Goal: Find specific page/section: Find specific page/section

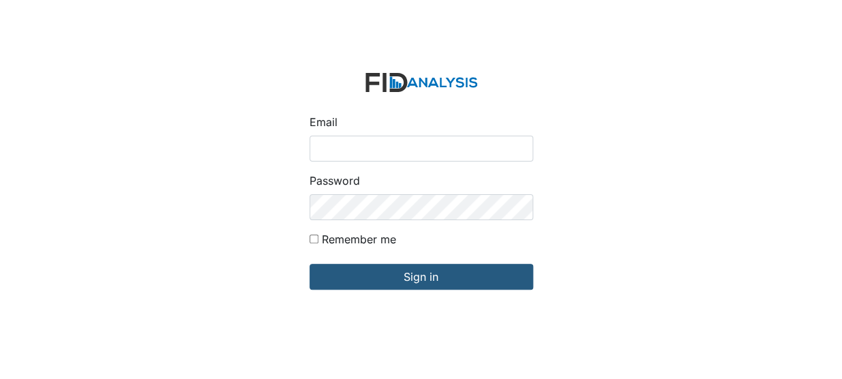
click at [340, 155] on input "Email" at bounding box center [422, 149] width 224 height 26
type input "[EMAIL_ADDRESS][DOMAIN_NAME]"
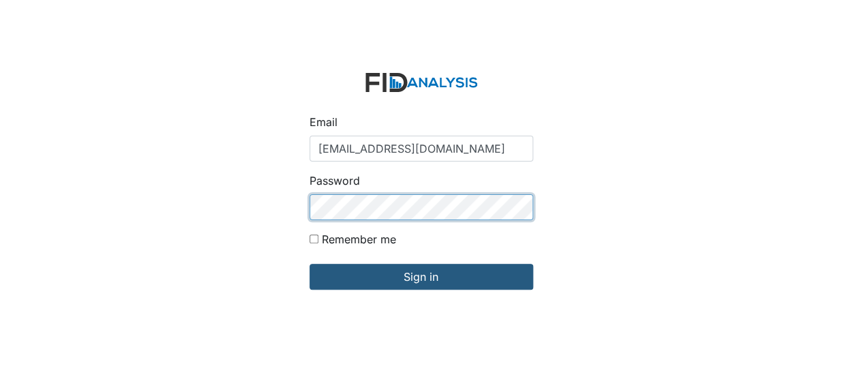
click at [310, 264] on input "Sign in" at bounding box center [422, 277] width 224 height 26
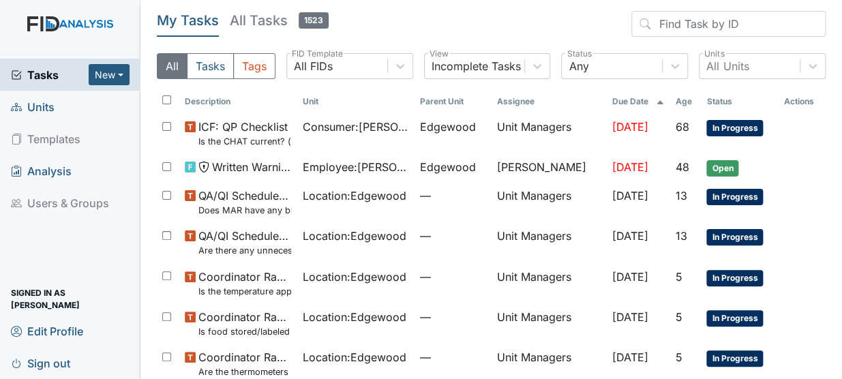
click at [53, 109] on span "Units" at bounding box center [33, 106] width 44 height 21
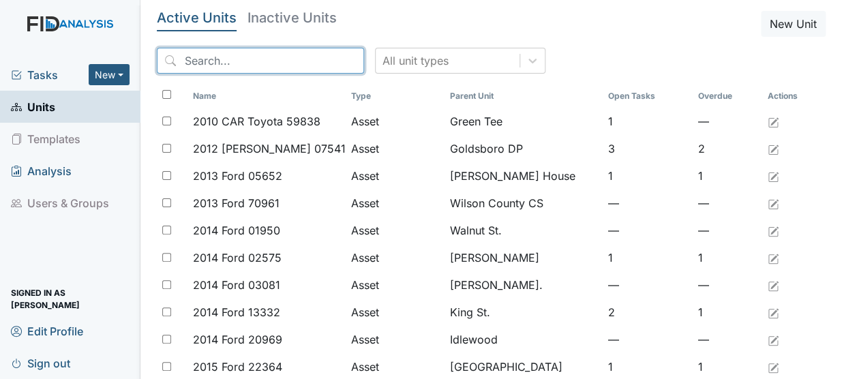
click at [198, 61] on input "search" at bounding box center [260, 61] width 207 height 26
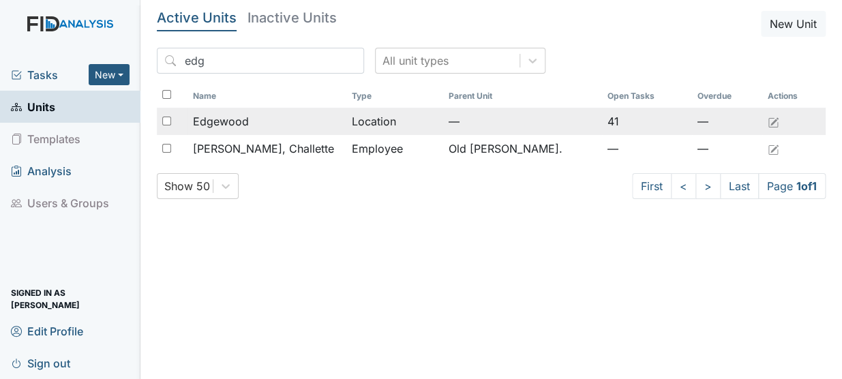
click at [225, 118] on span "Edgewood" at bounding box center [221, 121] width 56 height 16
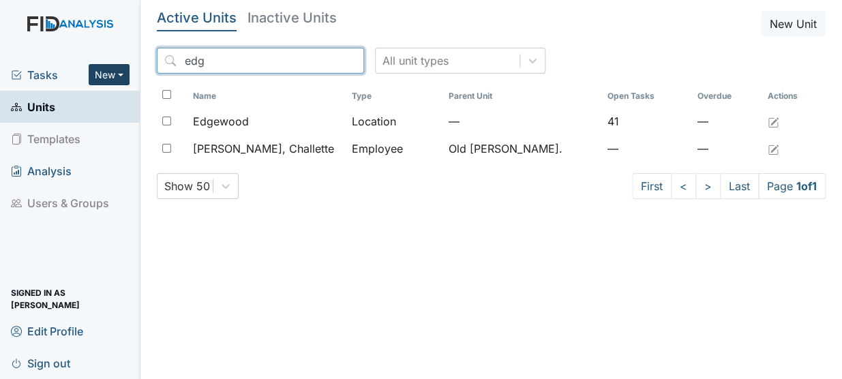
drag, startPoint x: 209, startPoint y: 63, endPoint x: 123, endPoint y: 74, distance: 86.5
click at [123, 74] on div "Tasks New Form Inspection Document Bundle Units Templates Analysis Users & Grou…" at bounding box center [421, 189] width 842 height 379
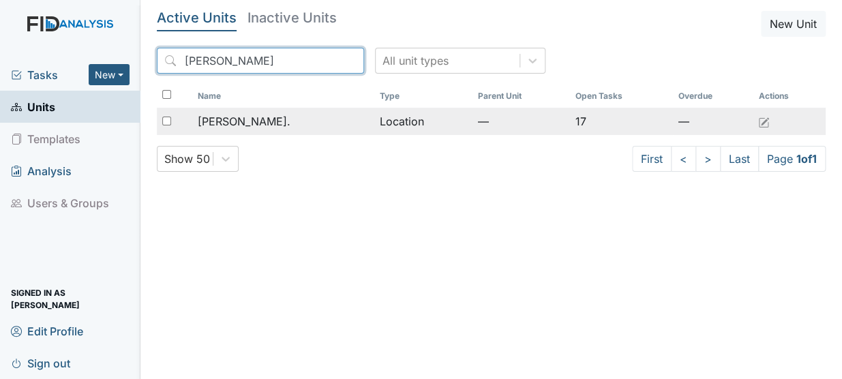
type input "dix"
click at [229, 124] on span "Dixon Rd." at bounding box center [243, 121] width 93 height 16
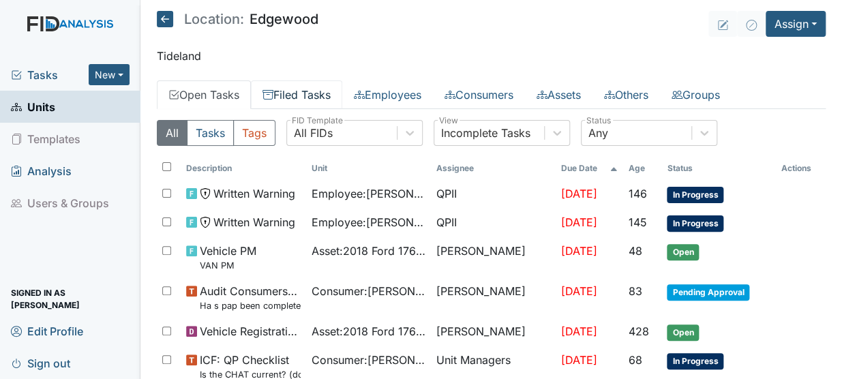
click at [301, 95] on link "Filed Tasks" at bounding box center [296, 94] width 91 height 29
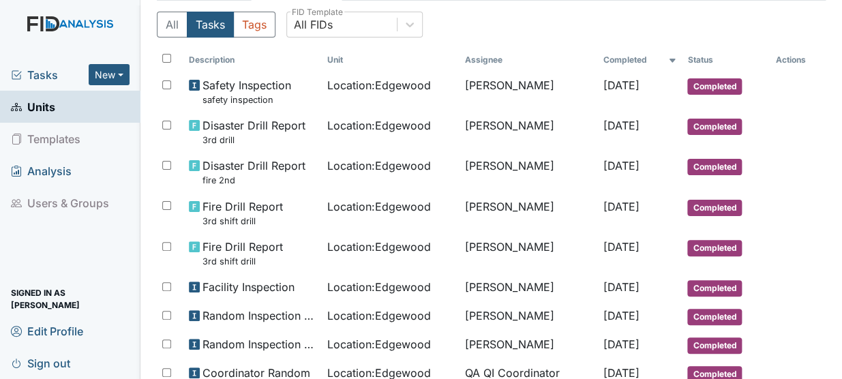
scroll to position [102, 0]
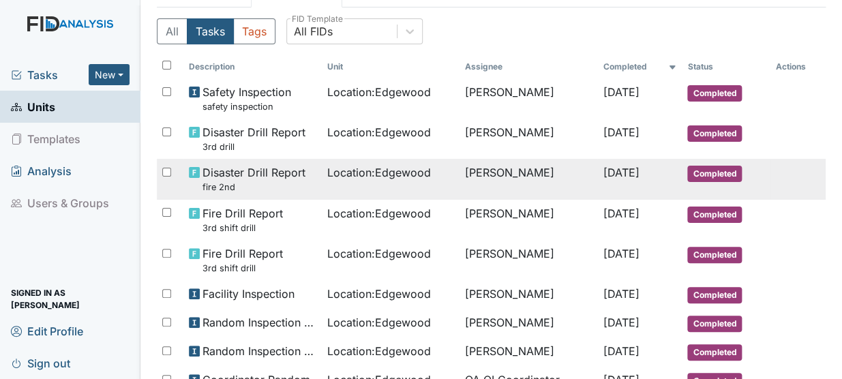
click at [232, 174] on span "Disaster Drill Report fire 2nd" at bounding box center [253, 178] width 103 height 29
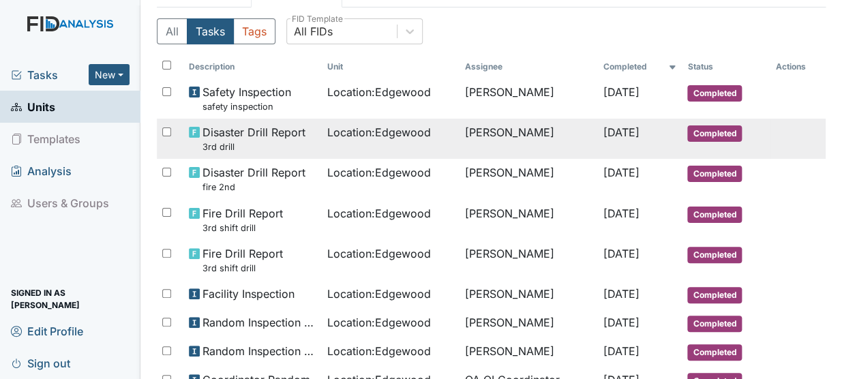
click at [237, 140] on span "Disaster Drill Report 3rd drill" at bounding box center [253, 138] width 103 height 29
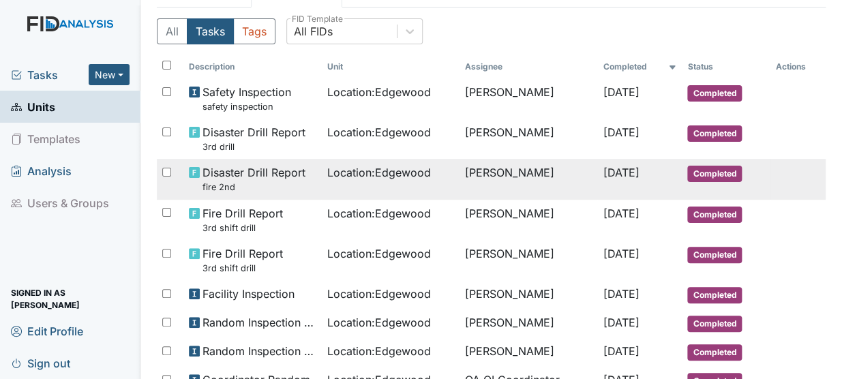
click at [220, 179] on span "Disaster Drill Report fire 2nd" at bounding box center [253, 178] width 103 height 29
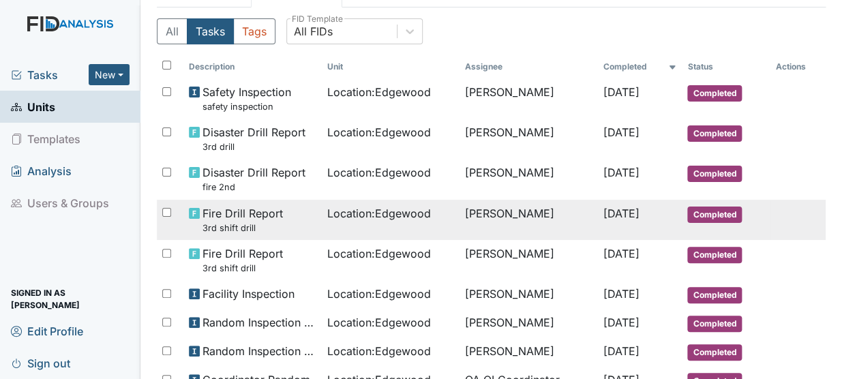
click at [237, 218] on span "Fire Drill Report 3rd shift drill" at bounding box center [242, 219] width 80 height 29
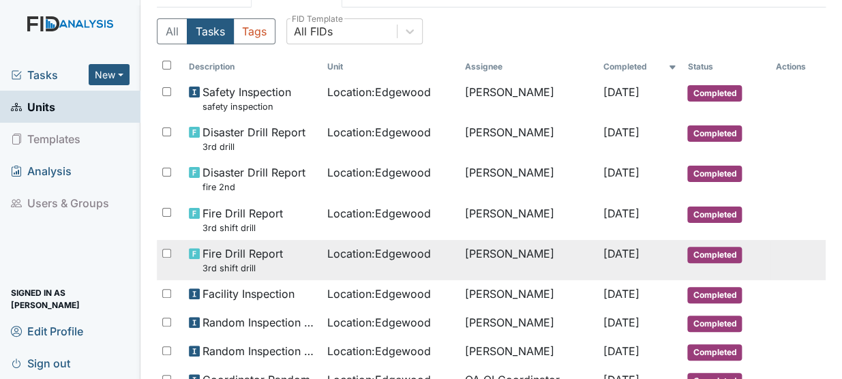
click at [217, 260] on span "Fire Drill Report 3rd shift drill" at bounding box center [242, 259] width 80 height 29
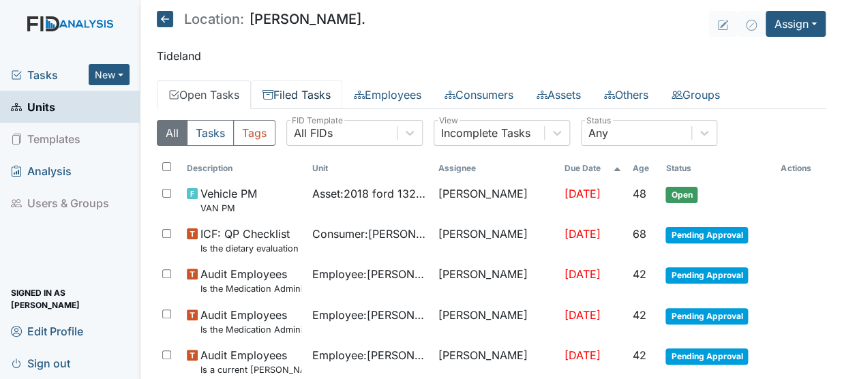
click at [323, 97] on link "Filed Tasks" at bounding box center [296, 94] width 91 height 29
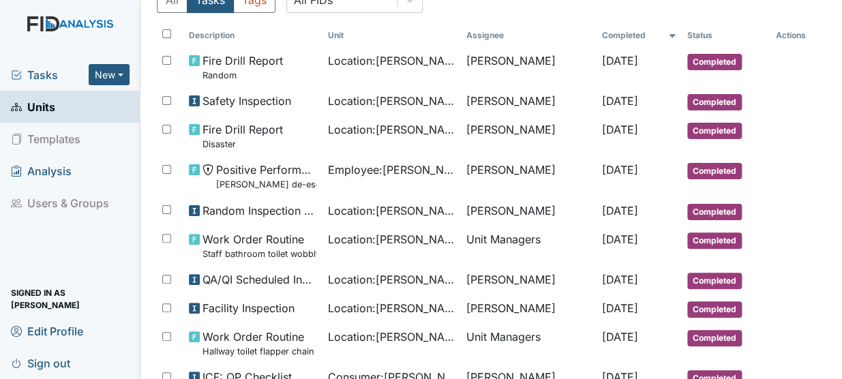
scroll to position [127, 0]
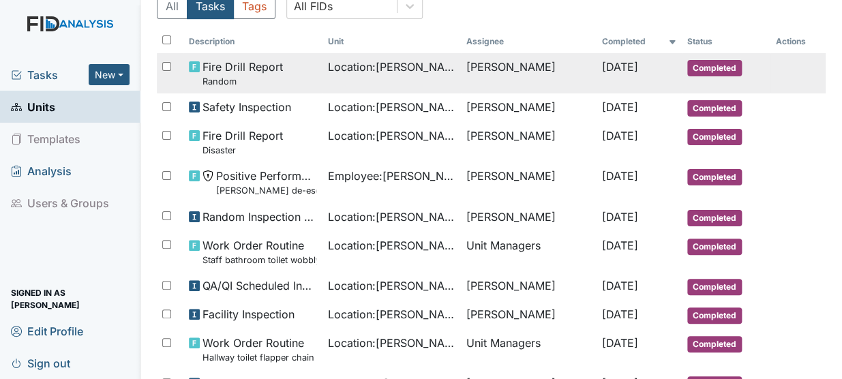
click at [207, 75] on small "Random" at bounding box center [242, 81] width 80 height 13
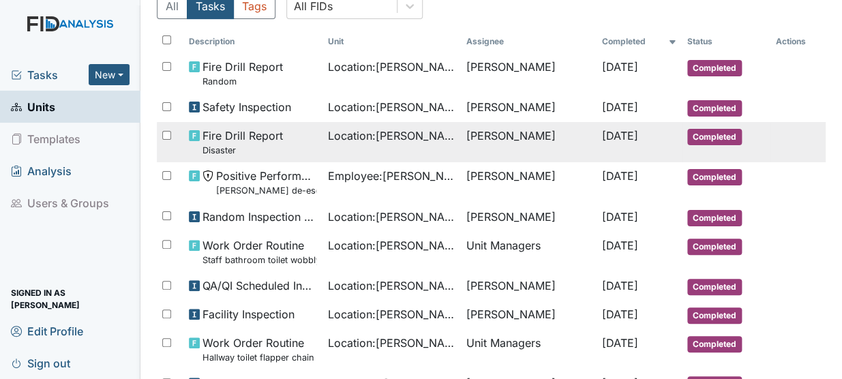
click at [237, 139] on span "Fire Drill Report Disaster" at bounding box center [242, 141] width 80 height 29
click at [306, 156] on td "Fire Drill Report Disaster" at bounding box center [252, 142] width 138 height 40
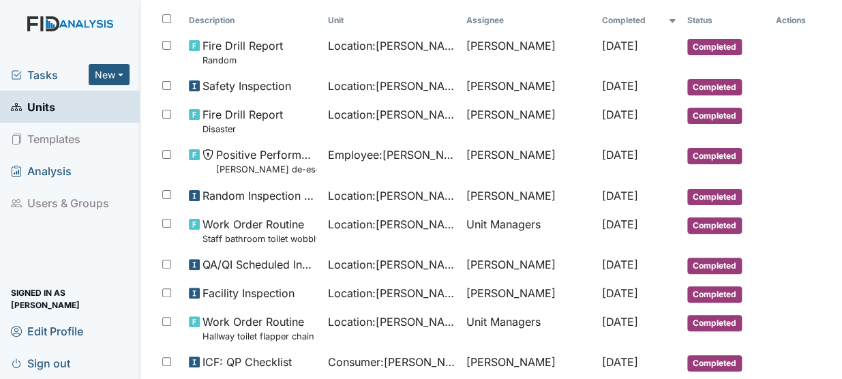
scroll to position [0, 0]
